Goal: Task Accomplishment & Management: Manage account settings

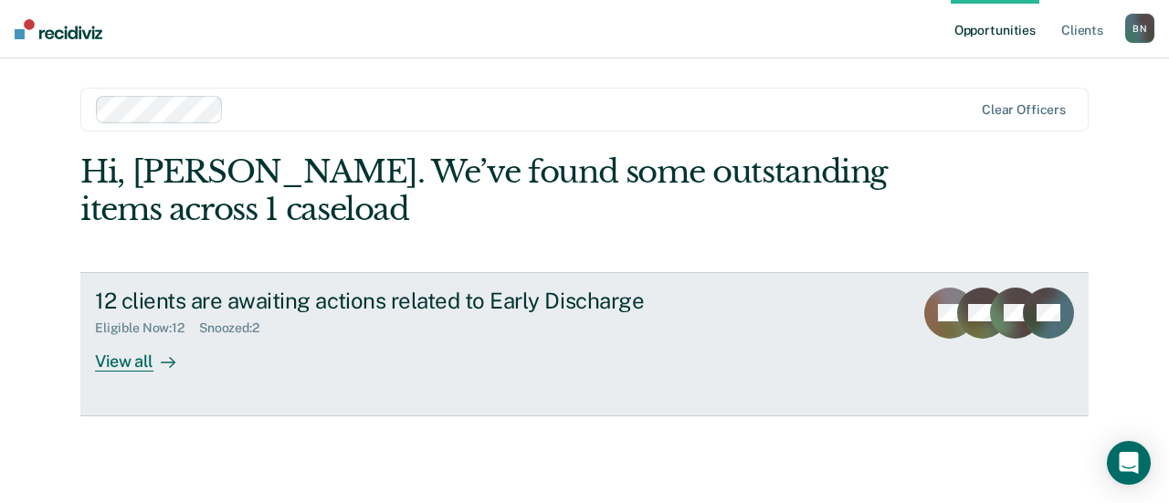
click at [481, 309] on div "12 clients are awaiting actions related to Early Discharge" at bounding box center [415, 301] width 641 height 26
